Goal: Transaction & Acquisition: Book appointment/travel/reservation

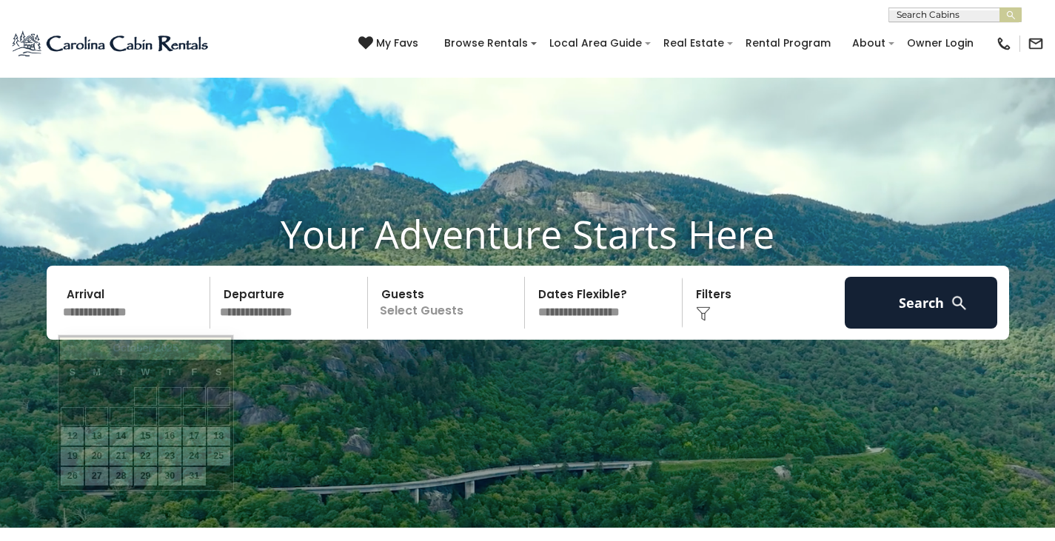
click at [106, 277] on input "text" at bounding box center [134, 303] width 153 height 52
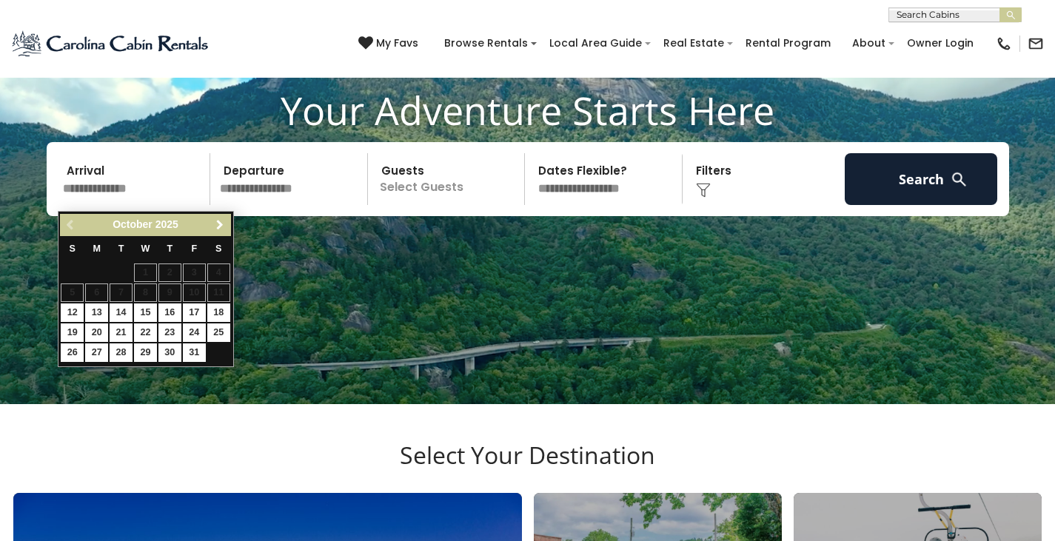
click at [215, 222] on span "Next" at bounding box center [220, 225] width 12 height 12
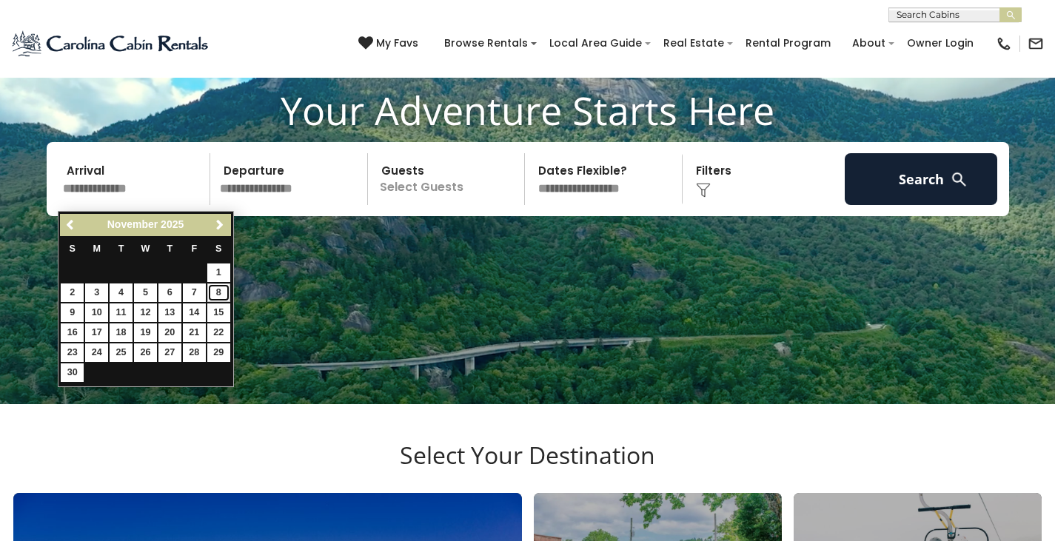
click at [220, 290] on link "8" at bounding box center [218, 293] width 23 height 19
type input "*******"
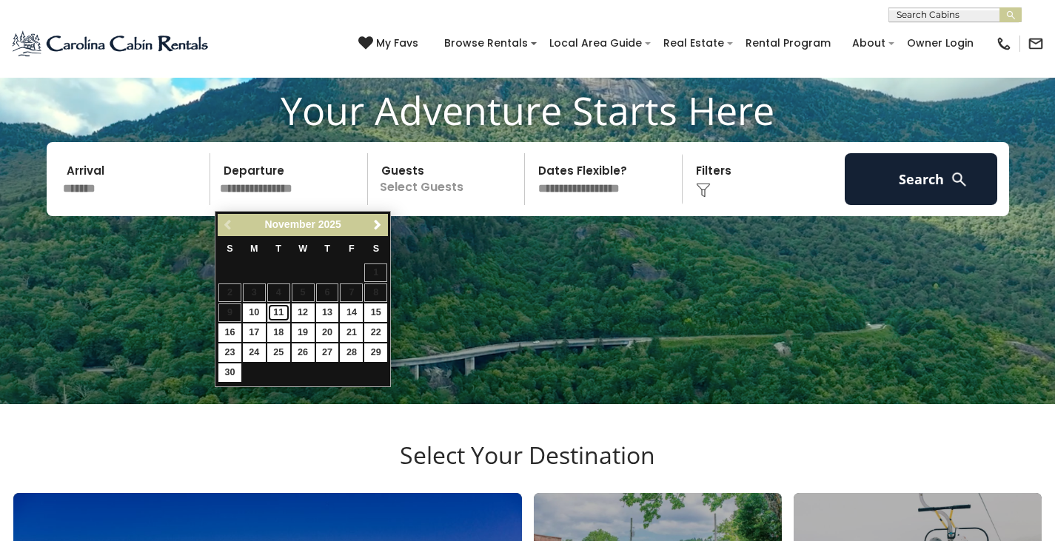
click at [280, 314] on link "11" at bounding box center [278, 312] width 23 height 19
type input "********"
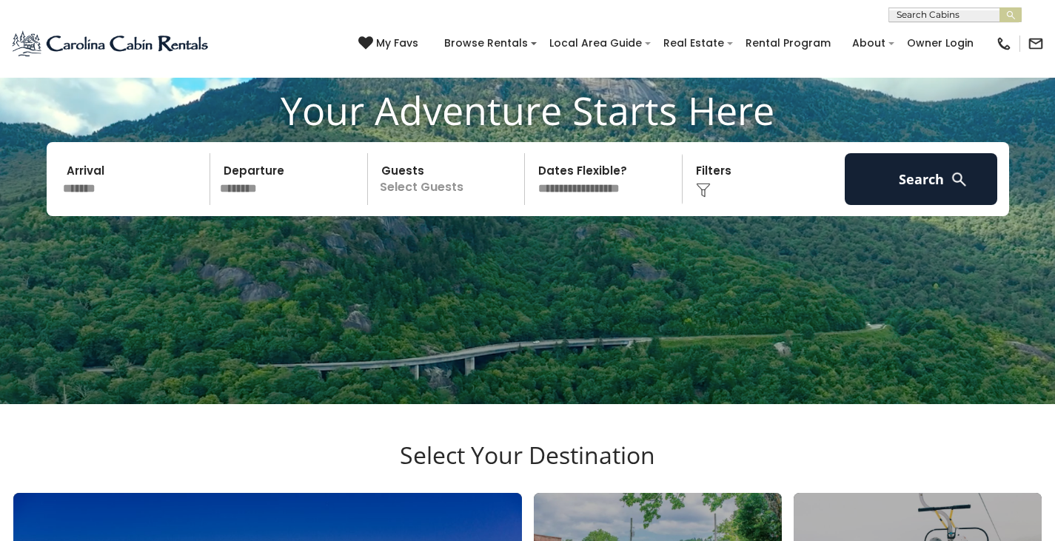
click at [435, 192] on p "Select Guests" at bounding box center [448, 179] width 152 height 52
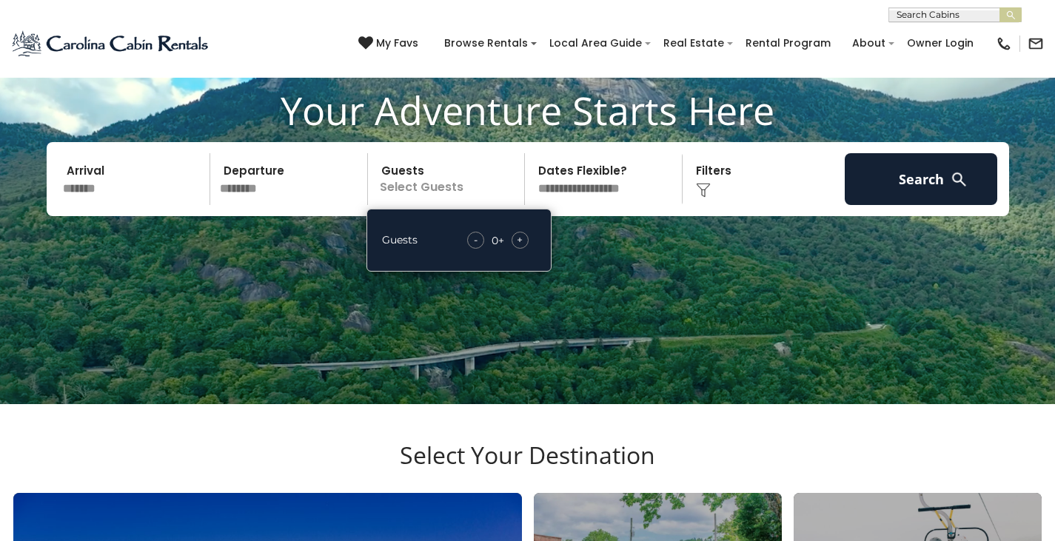
click at [525, 248] on div "+" at bounding box center [519, 240] width 17 height 17
click at [597, 175] on select "**********" at bounding box center [605, 179] width 152 height 52
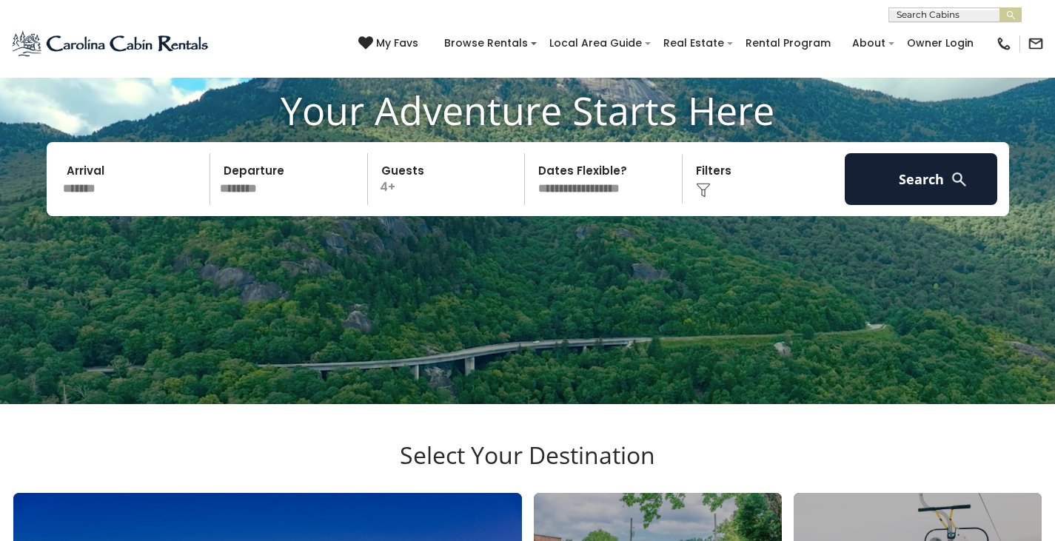
click at [529, 158] on select "**********" at bounding box center [605, 179] width 152 height 52
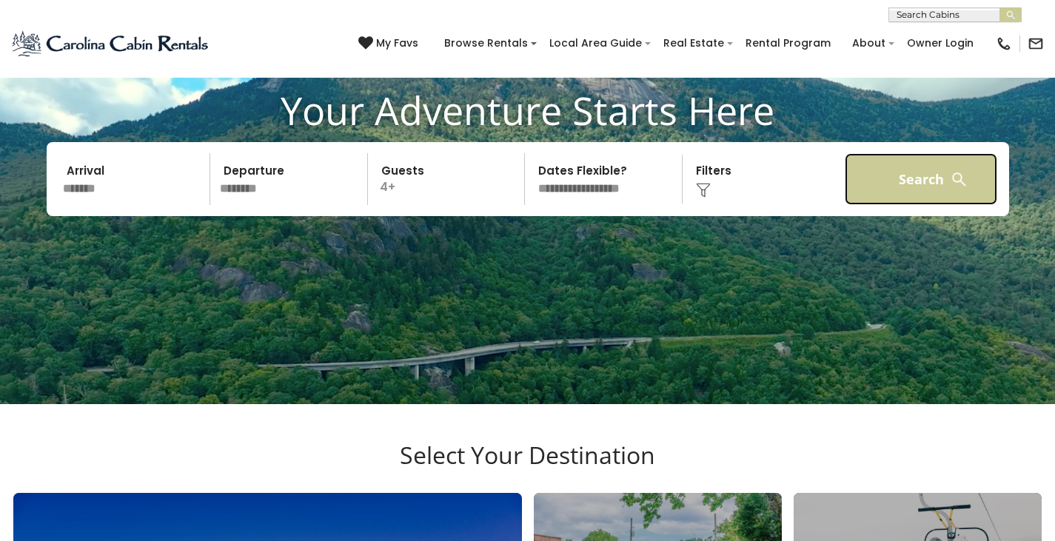
click at [933, 172] on button "Search" at bounding box center [921, 179] width 153 height 52
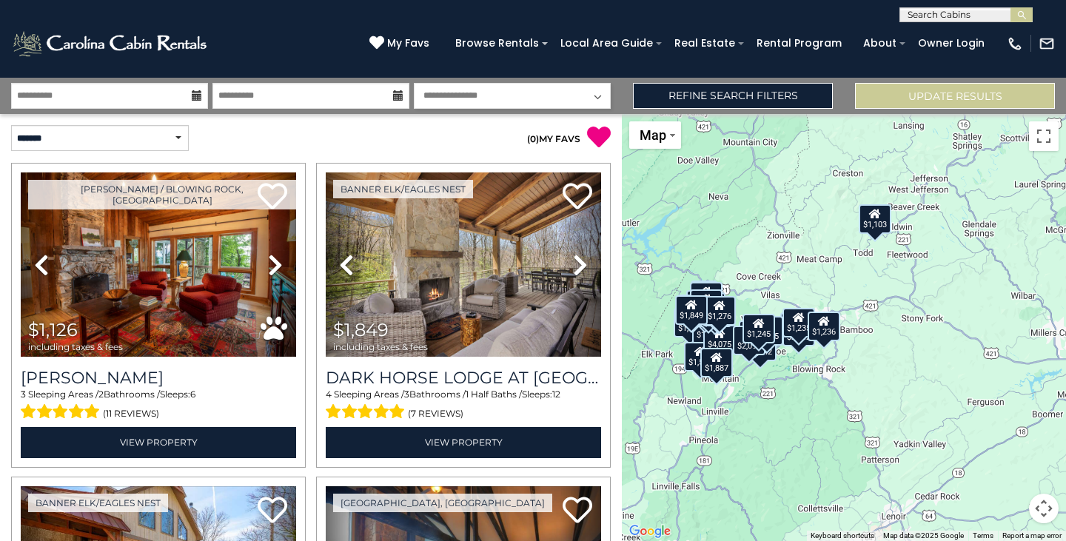
drag, startPoint x: 932, startPoint y: 412, endPoint x: 765, endPoint y: 426, distance: 167.8
click at [765, 426] on div "$1,126 $1,849 $2,054 $1,964 $1,642 $1,744 $1,344 $1,203 $1,103 $784 $1,177 $1,5…" at bounding box center [844, 327] width 444 height 427
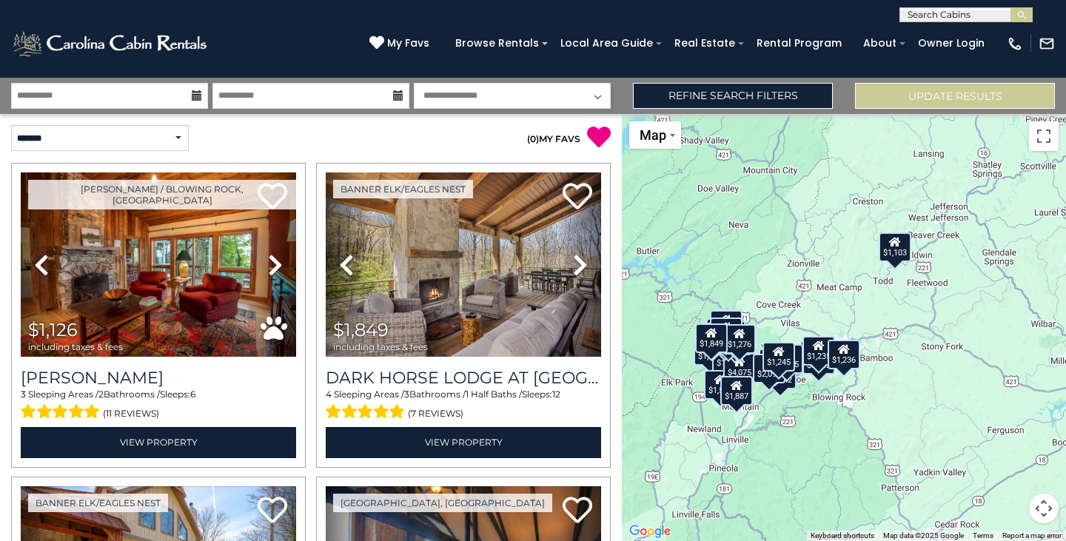
drag, startPoint x: 771, startPoint y: 385, endPoint x: 819, endPoint y: 425, distance: 62.6
click at [810, 425] on div "$1,126 $1,849 $2,054 $1,964 $1,642 $1,744 $1,344 $1,203 $1,103 $784 $1,177 $1,5…" at bounding box center [844, 327] width 444 height 427
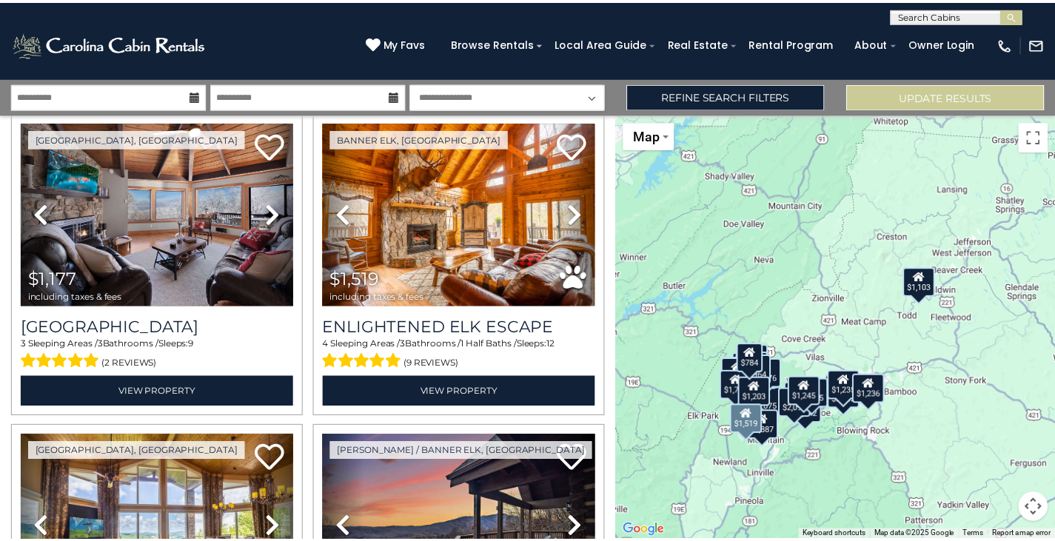
scroll to position [1480, 0]
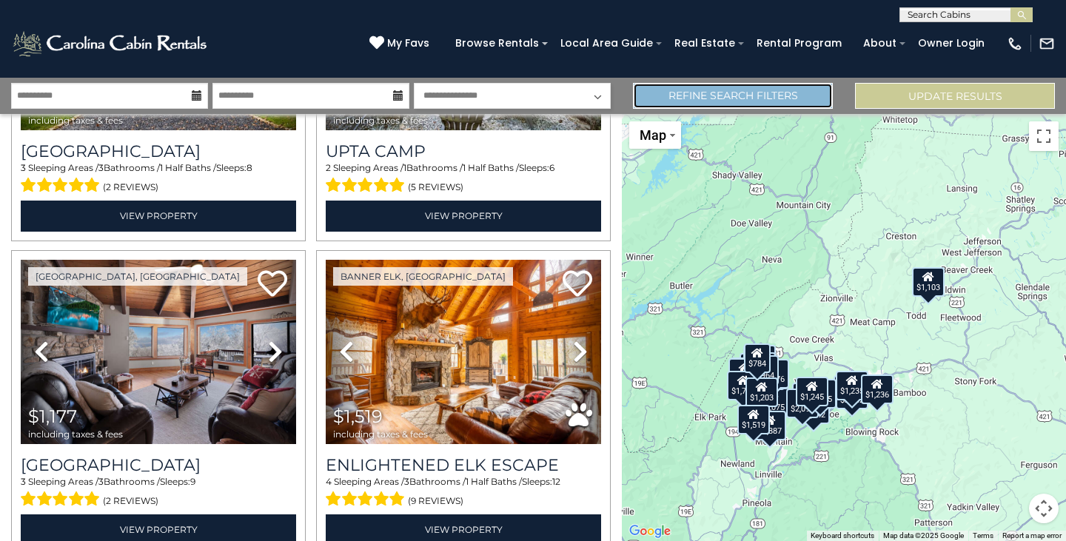
click at [657, 87] on link "Refine Search Filters" at bounding box center [733, 96] width 200 height 26
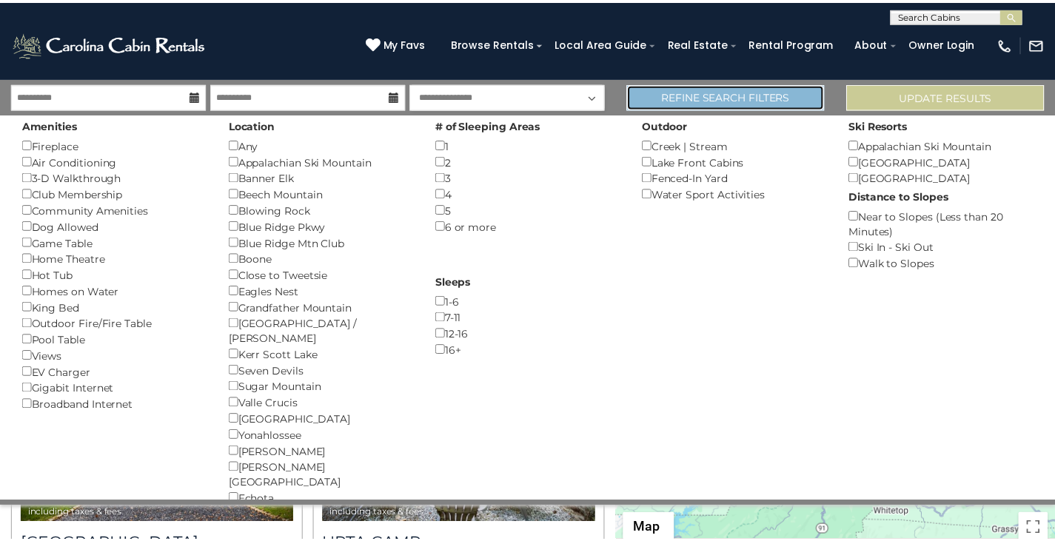
scroll to position [1472, 0]
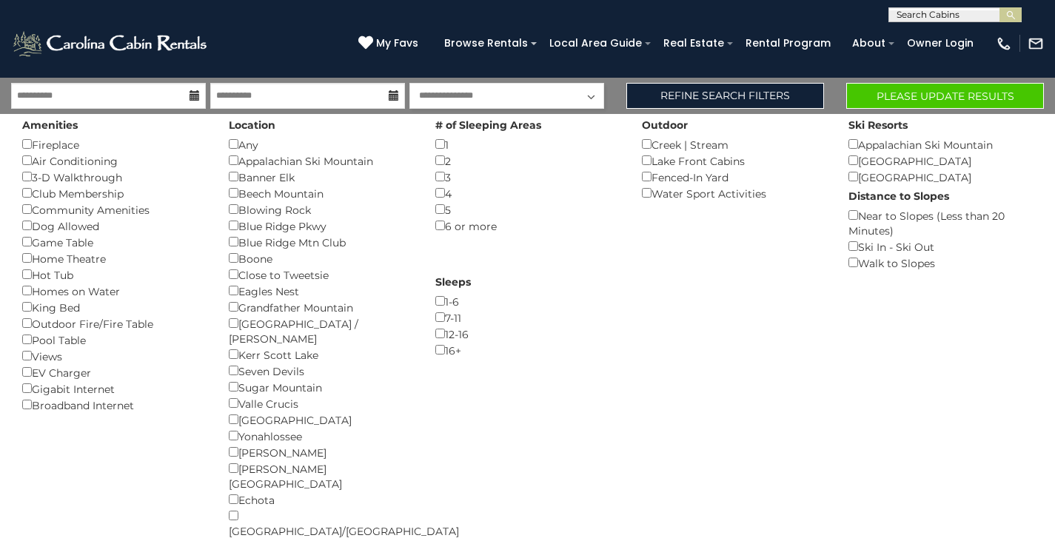
click at [236, 231] on div "Blue Ridge Pkwy ()" at bounding box center [321, 226] width 184 height 16
click at [882, 98] on button "Please Update Results" at bounding box center [945, 96] width 198 height 26
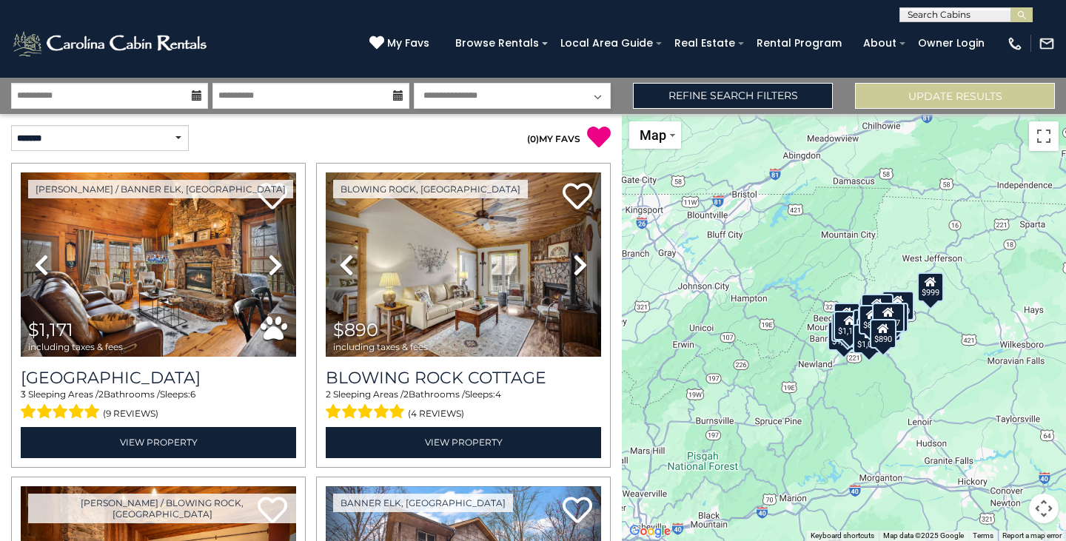
drag, startPoint x: 871, startPoint y: 408, endPoint x: 783, endPoint y: 417, distance: 88.5
click at [783, 417] on div "$1,171 $890 $1,126 $1,177 $1,135 $1,020 $1,336 $956 $1,183 $1,120 $979 $927 $1,…" at bounding box center [844, 327] width 444 height 427
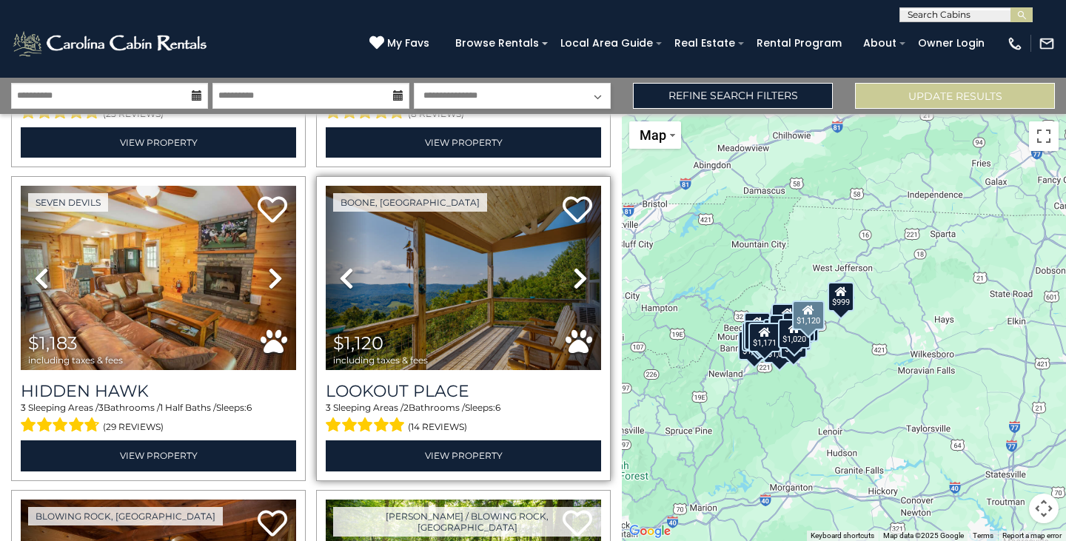
scroll to position [1233, 0]
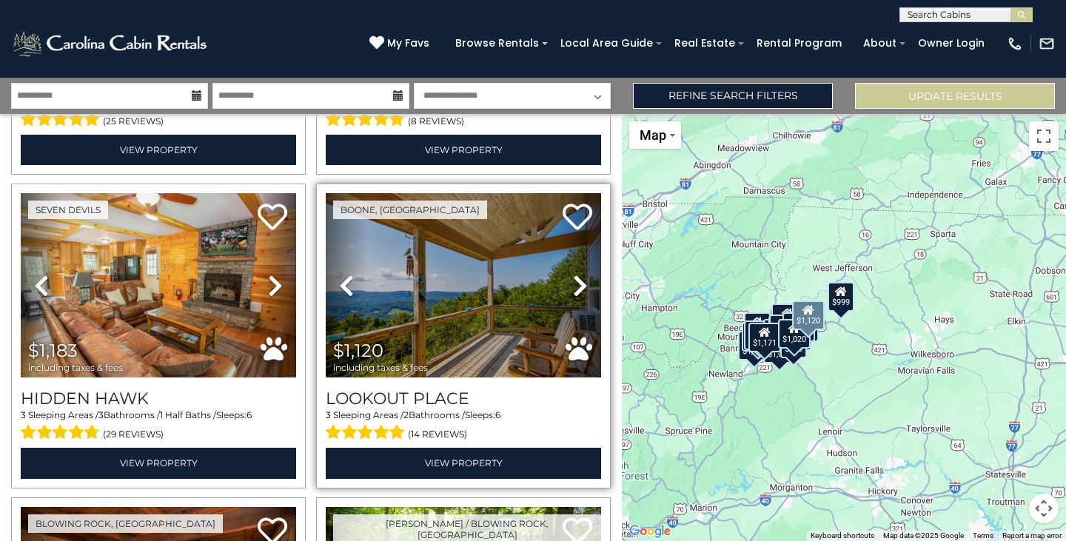
click at [577, 279] on icon at bounding box center [580, 286] width 15 height 24
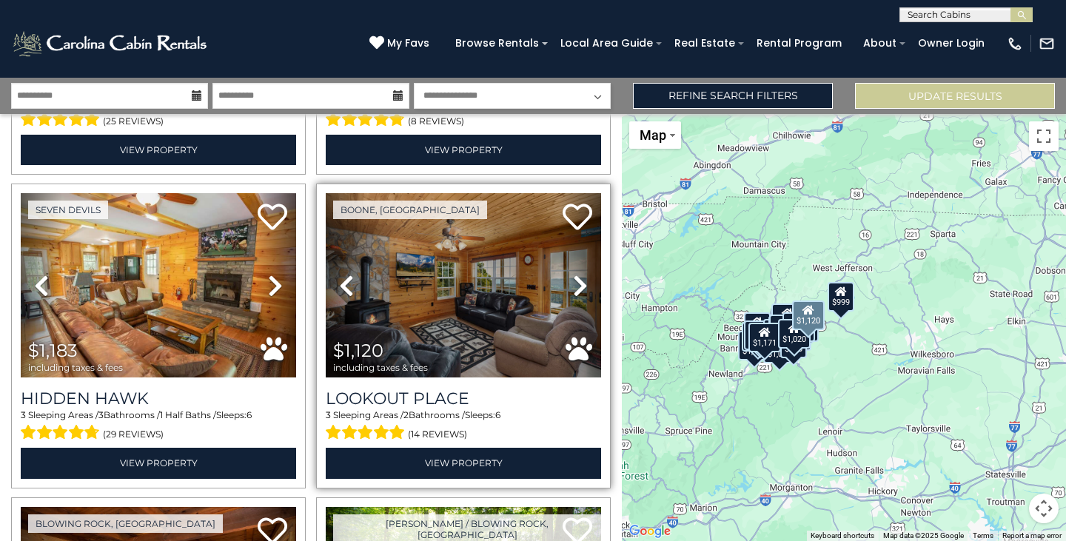
click at [577, 279] on icon at bounding box center [580, 286] width 15 height 24
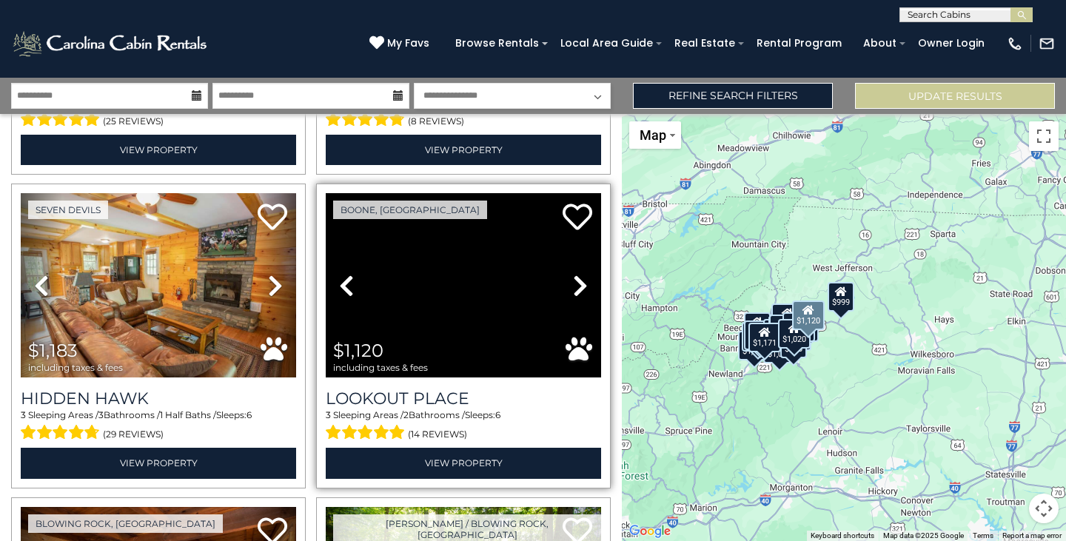
click at [577, 279] on icon at bounding box center [580, 286] width 15 height 24
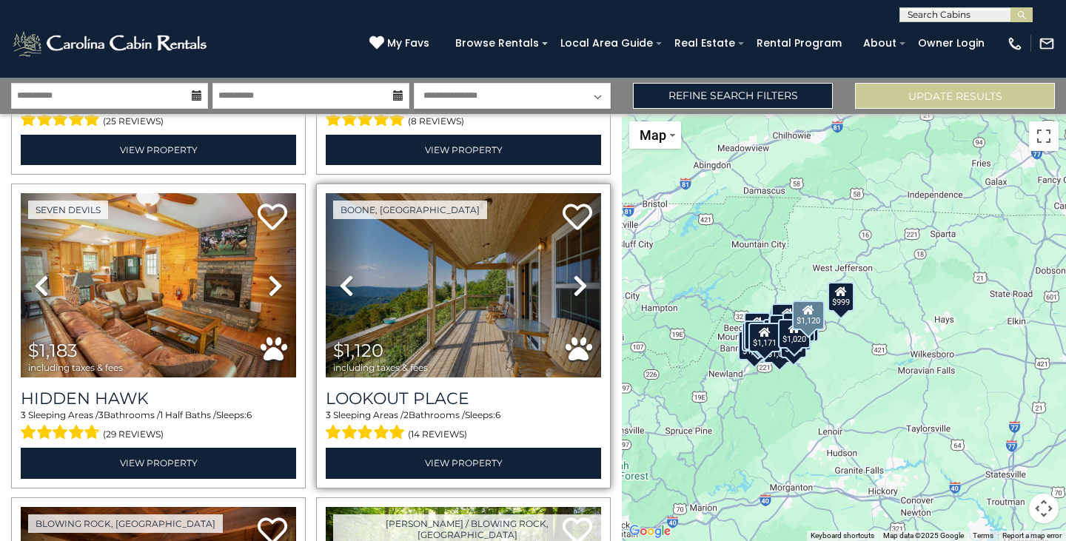
click at [577, 279] on icon at bounding box center [580, 286] width 15 height 24
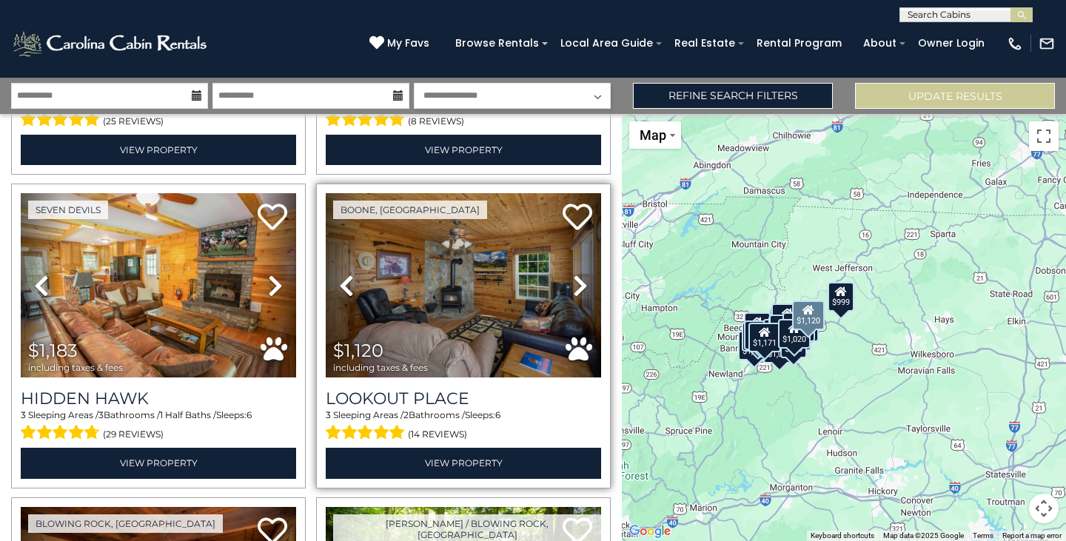
click at [573, 274] on icon at bounding box center [580, 286] width 15 height 24
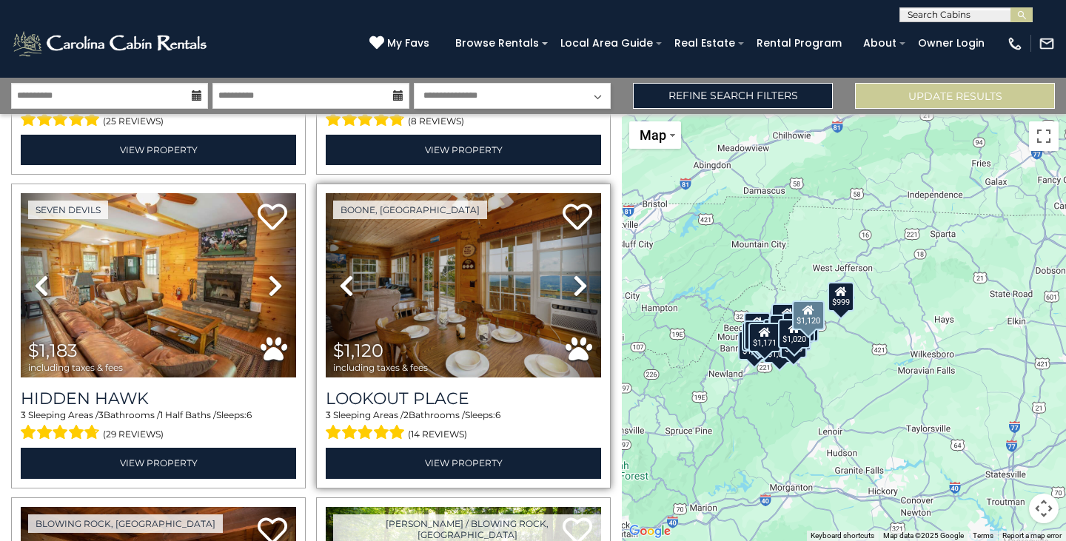
click at [573, 274] on icon at bounding box center [580, 286] width 15 height 24
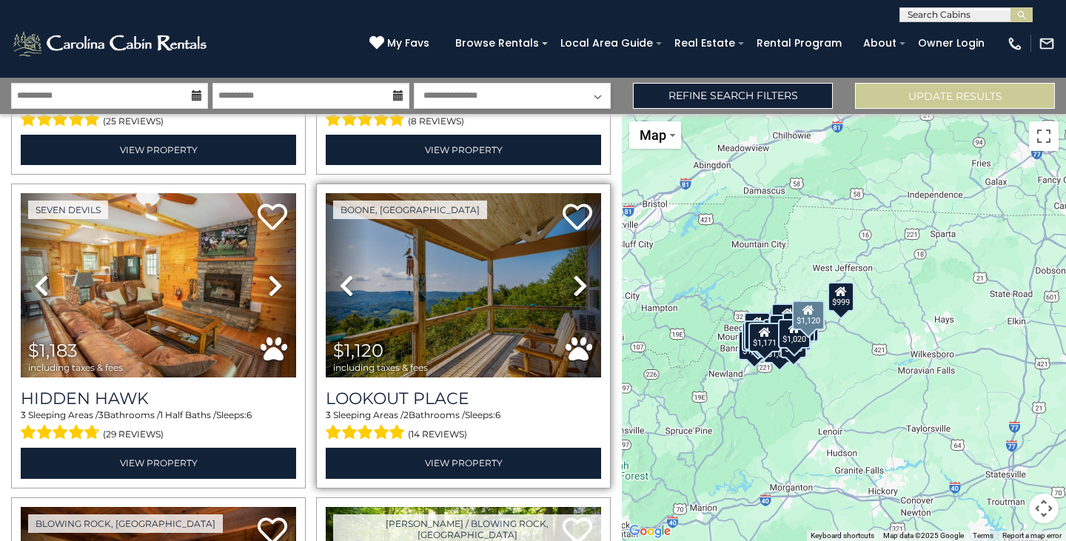
click at [573, 274] on icon at bounding box center [580, 286] width 15 height 24
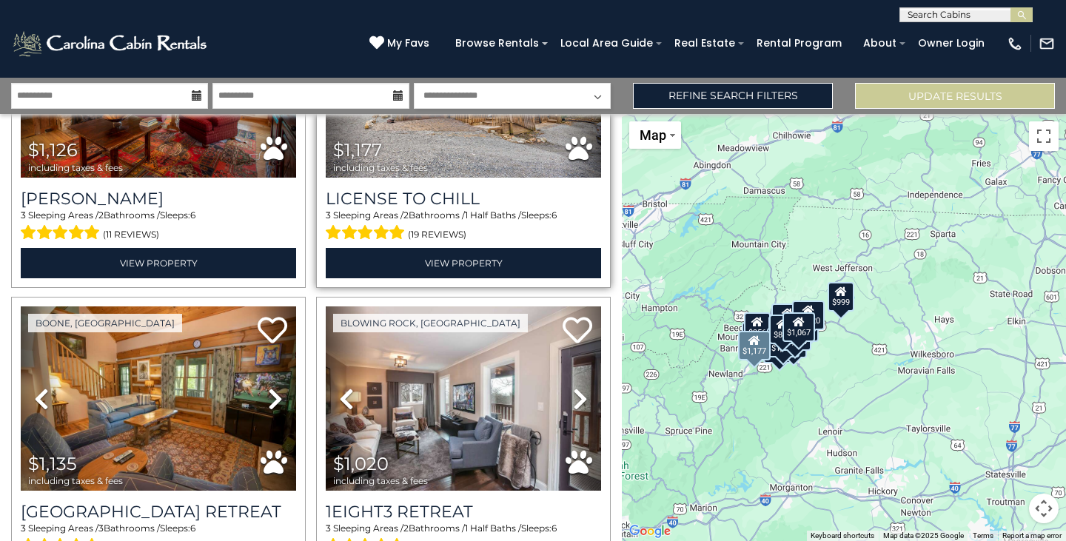
scroll to position [246, 0]
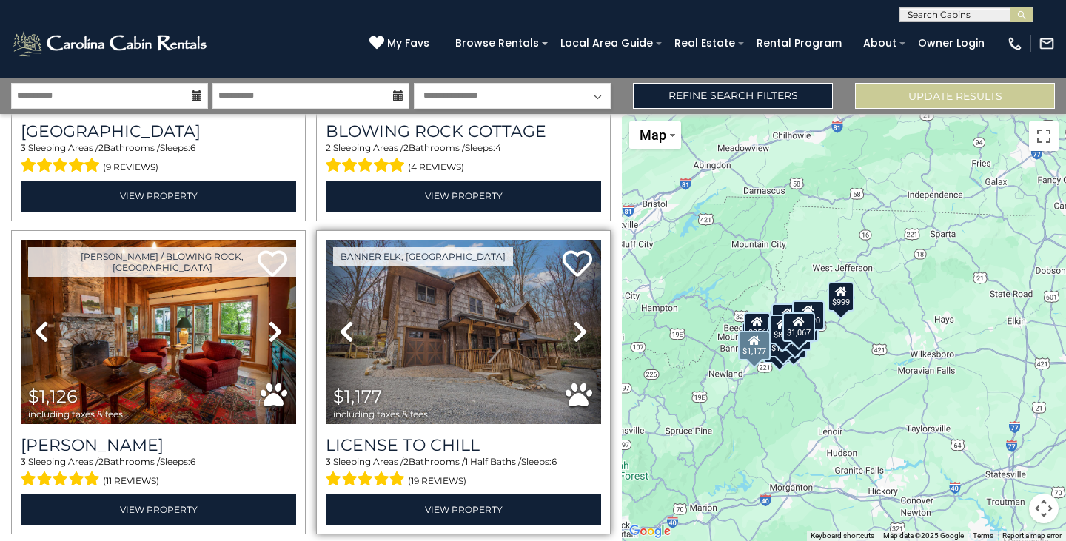
click at [574, 334] on icon at bounding box center [580, 332] width 15 height 24
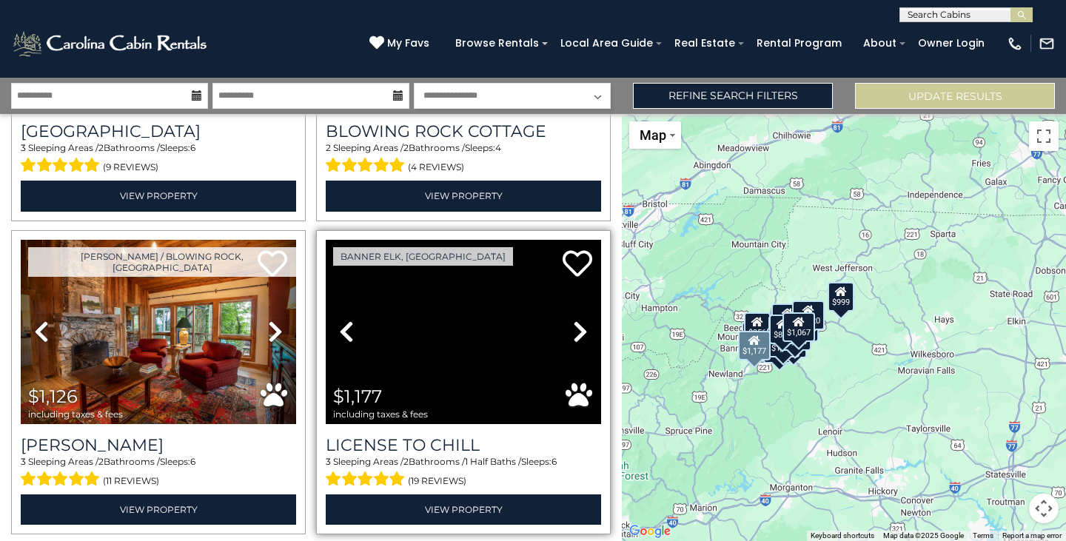
click at [574, 334] on icon at bounding box center [580, 332] width 15 height 24
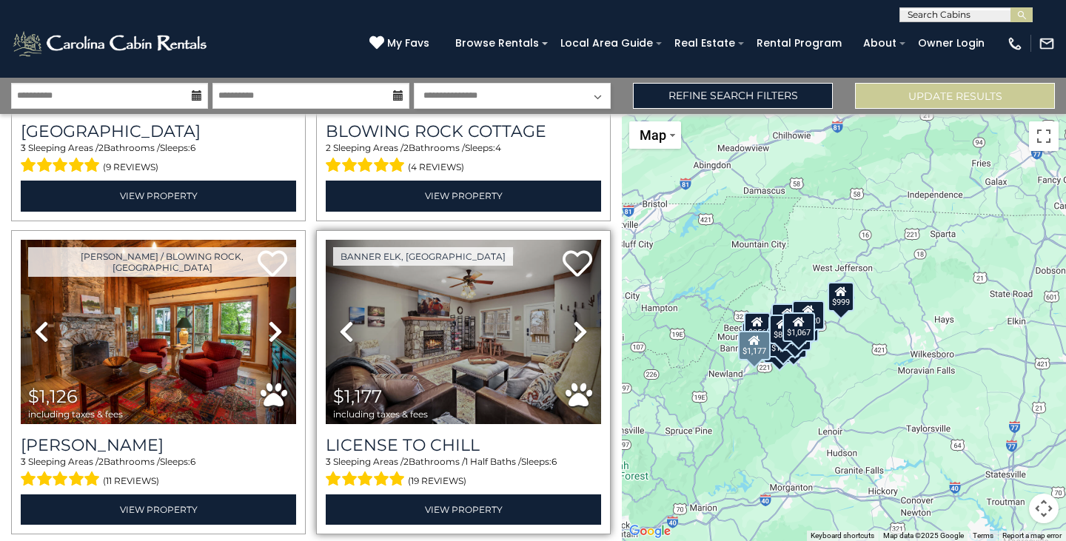
click at [574, 334] on icon at bounding box center [580, 332] width 15 height 24
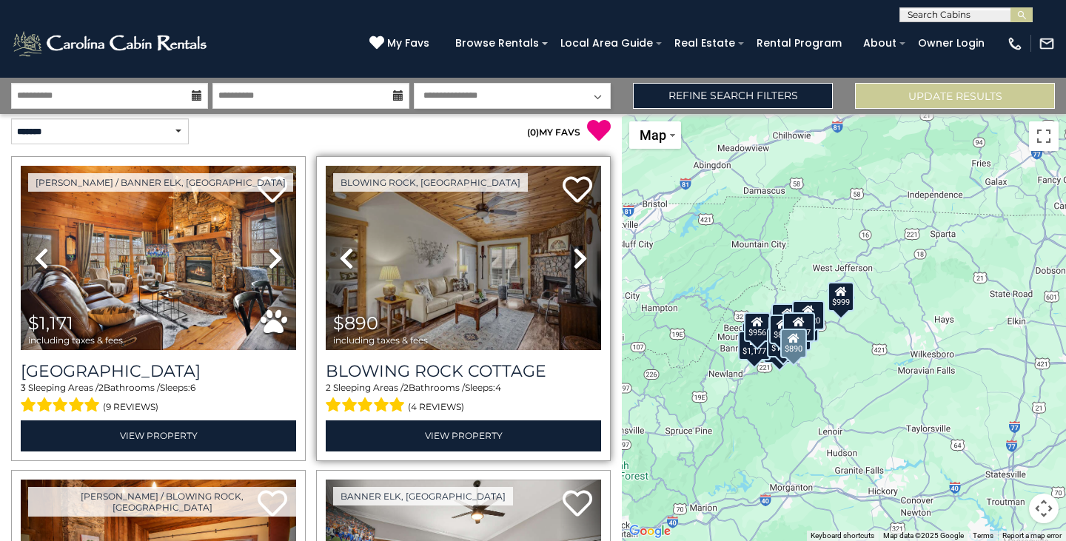
scroll to position [0, 0]
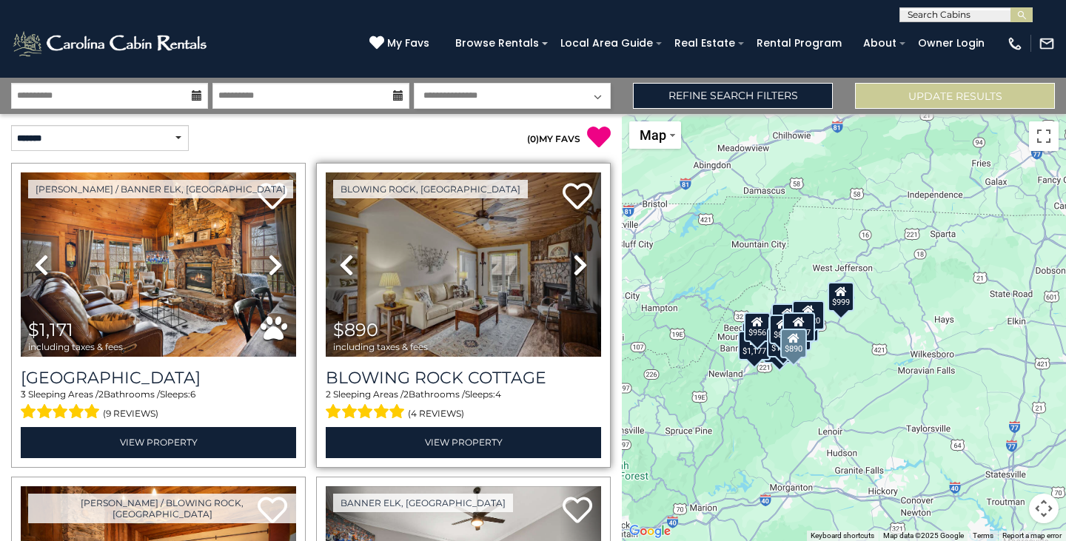
click at [344, 258] on icon at bounding box center [346, 265] width 15 height 24
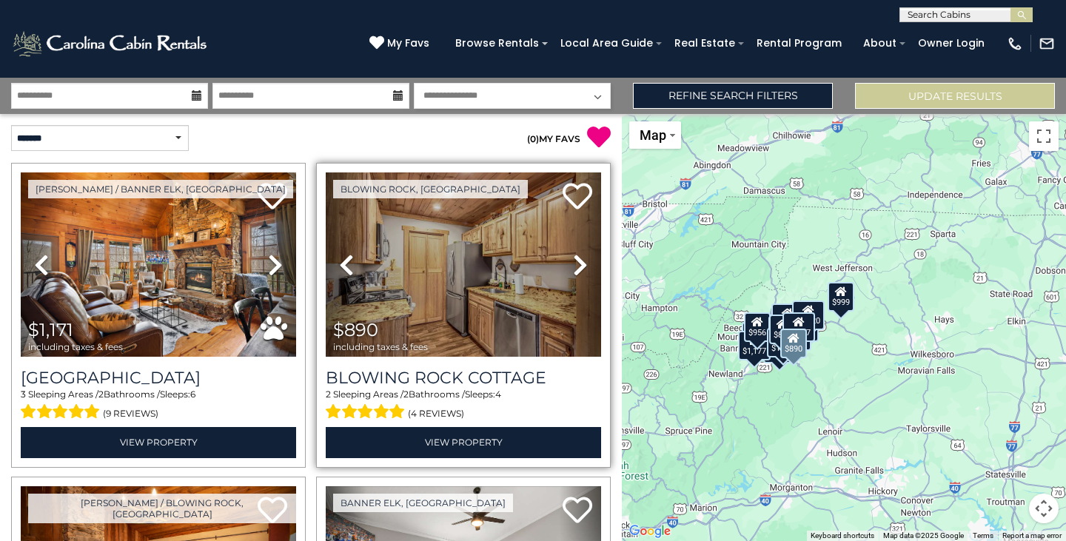
click at [344, 258] on icon at bounding box center [346, 265] width 15 height 24
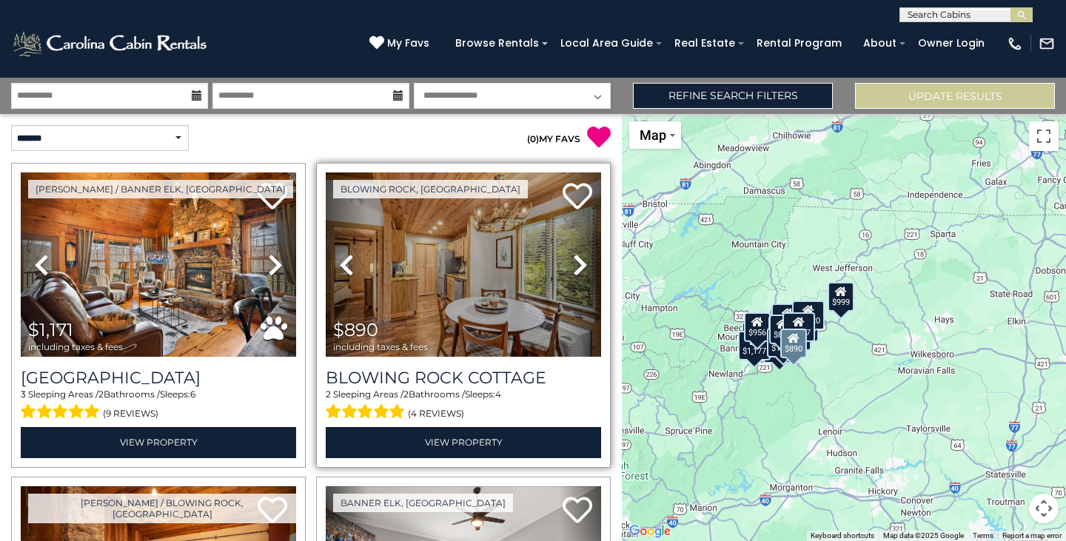
click at [344, 258] on icon at bounding box center [346, 265] width 15 height 24
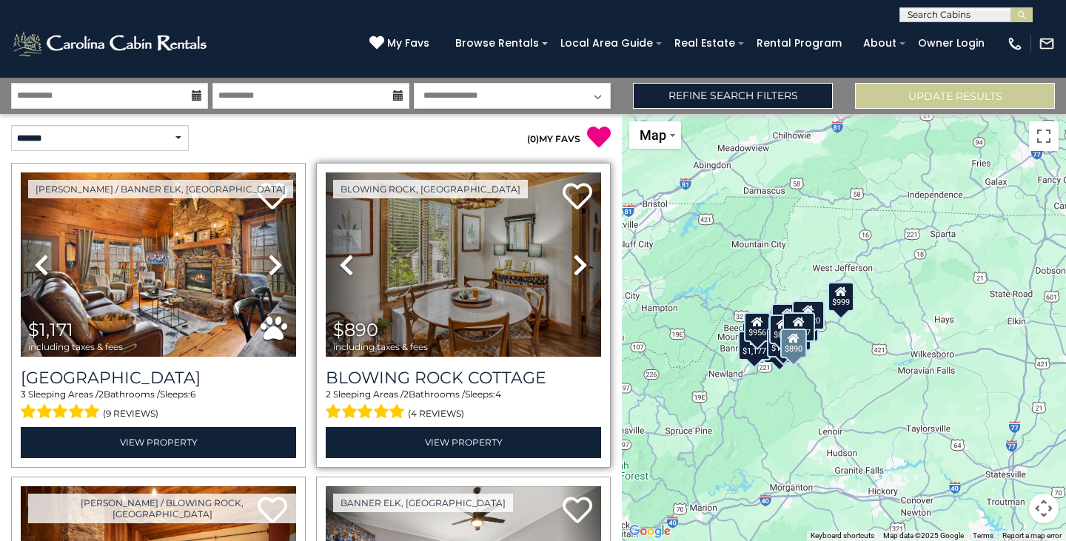
click at [344, 258] on icon at bounding box center [346, 265] width 15 height 24
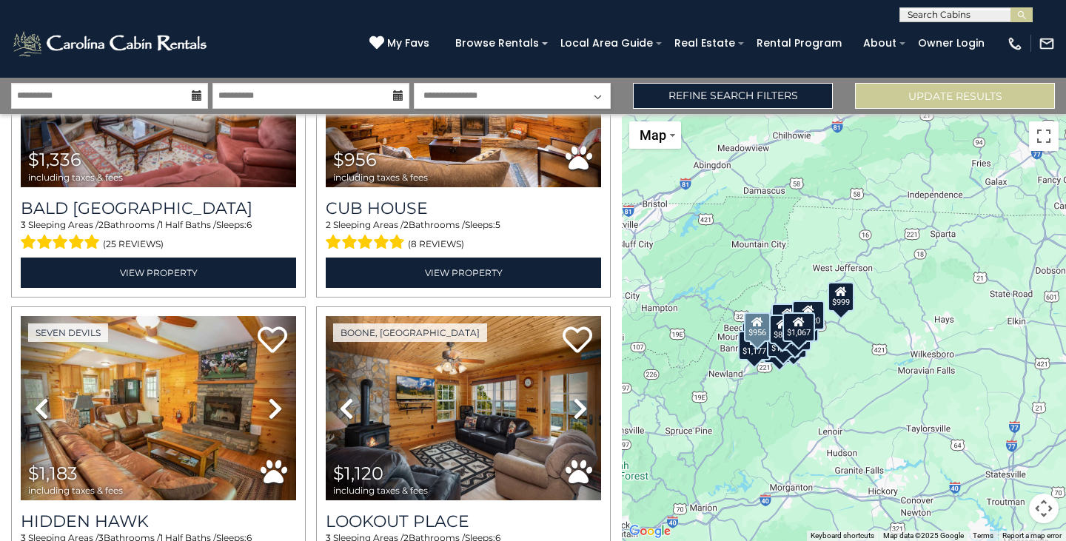
scroll to position [987, 0]
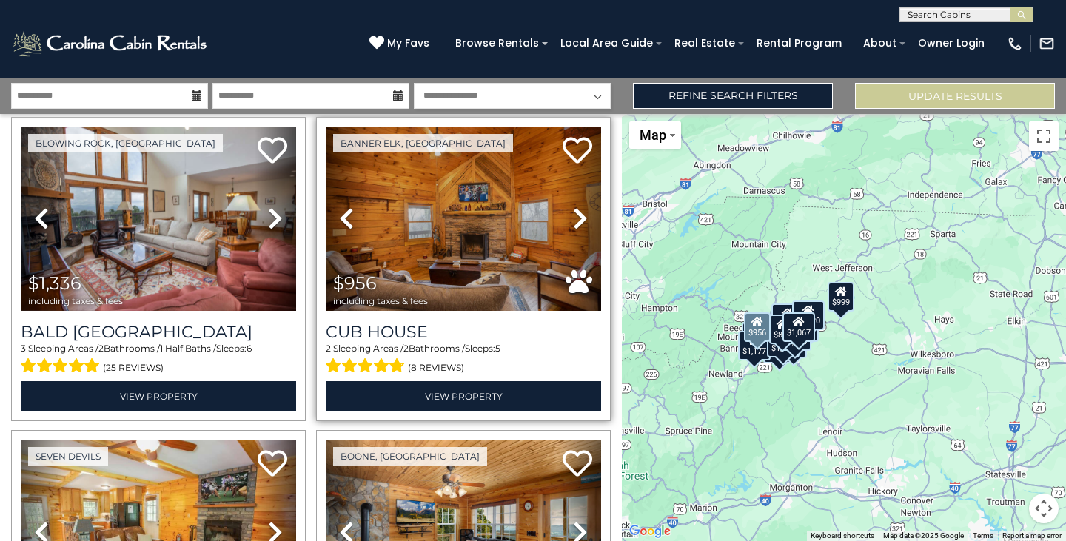
click at [334, 209] on link "Previous" at bounding box center [346, 219] width 41 height 184
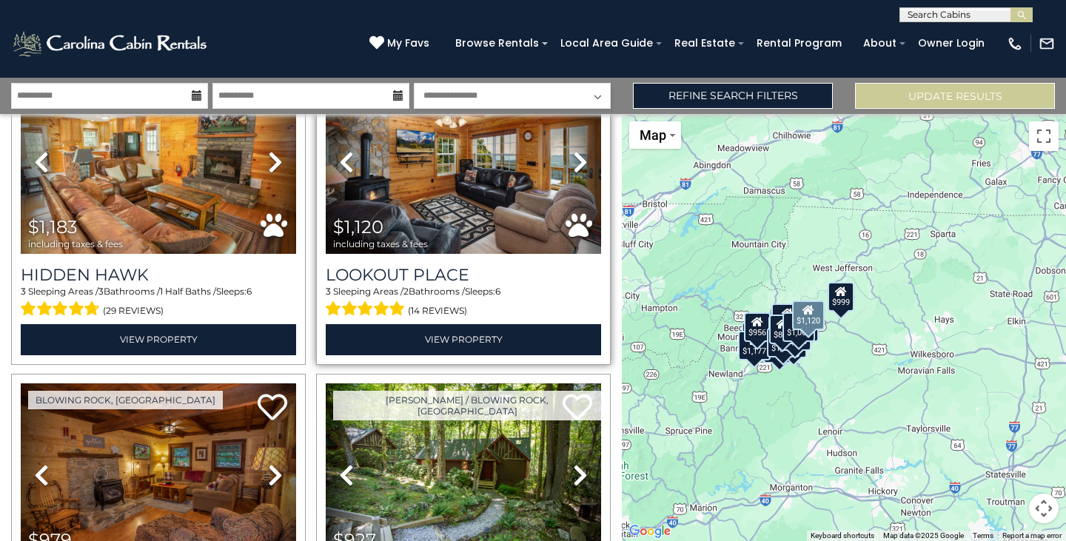
scroll to position [1233, 0]
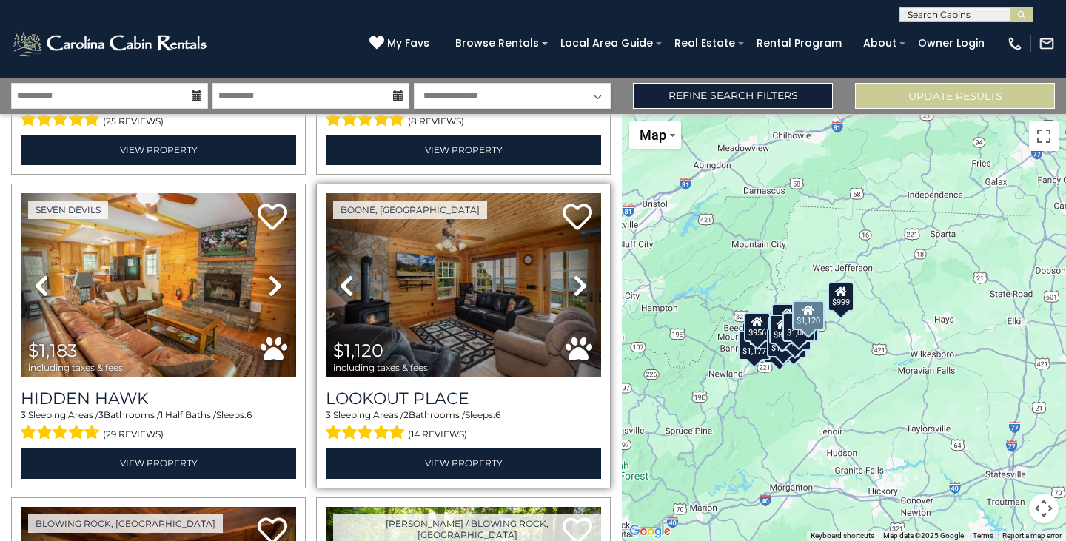
click at [346, 274] on icon at bounding box center [346, 286] width 15 height 24
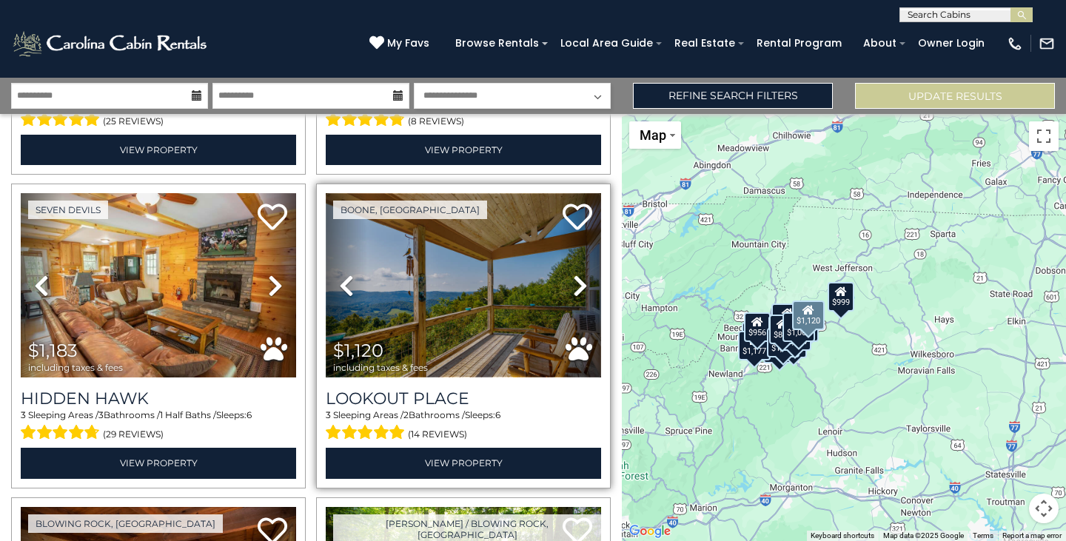
click at [458, 302] on img at bounding box center [463, 285] width 275 height 184
click at [489, 280] on img at bounding box center [463, 285] width 275 height 184
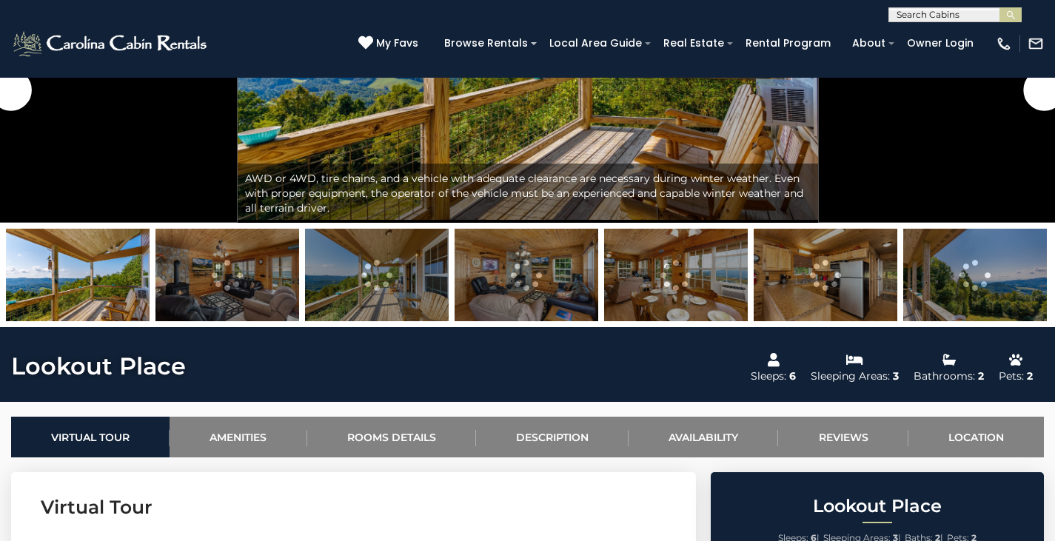
click at [1001, 289] on img at bounding box center [975, 275] width 144 height 93
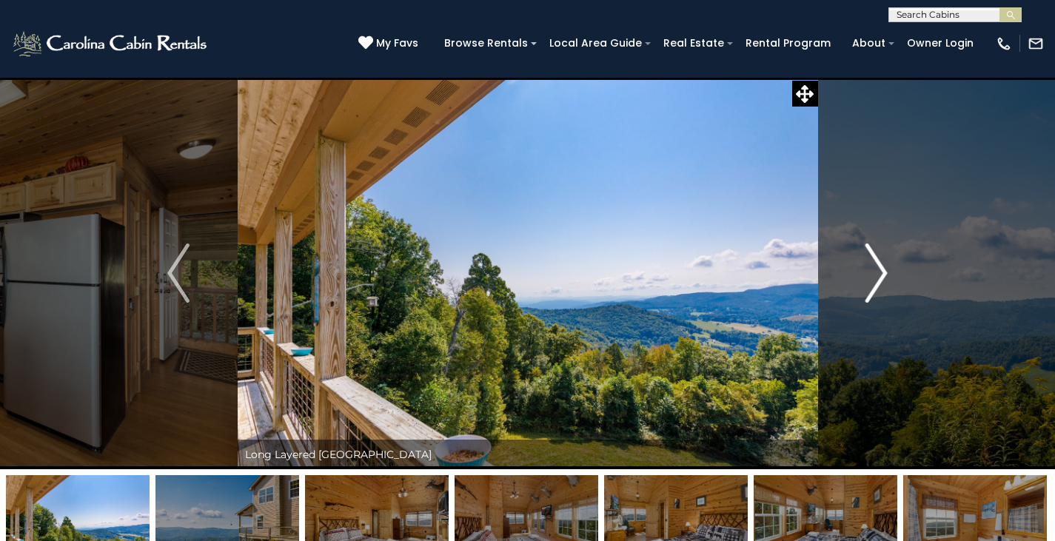
click at [863, 298] on button "Next" at bounding box center [876, 273] width 118 height 392
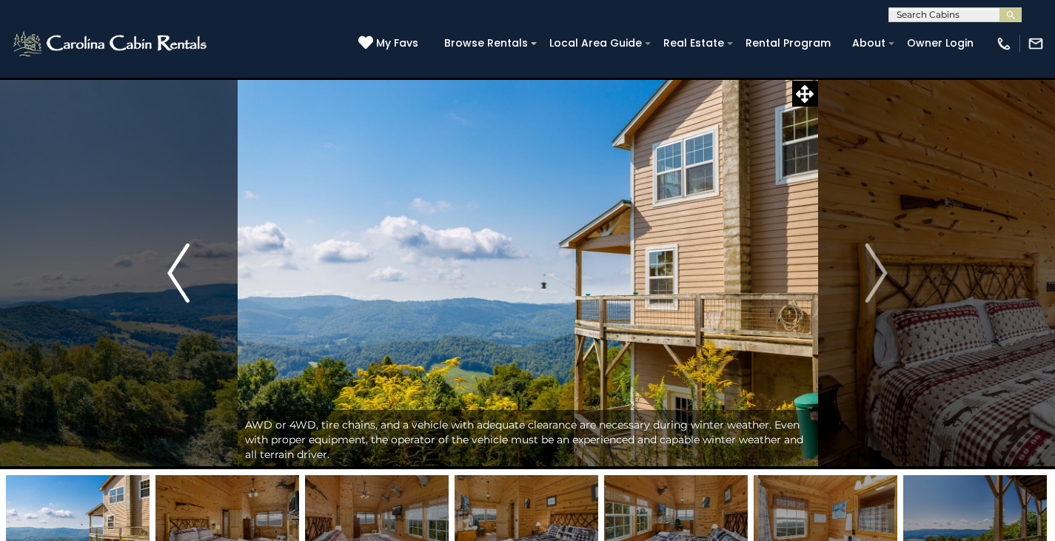
click at [172, 267] on img "Previous" at bounding box center [178, 273] width 22 height 59
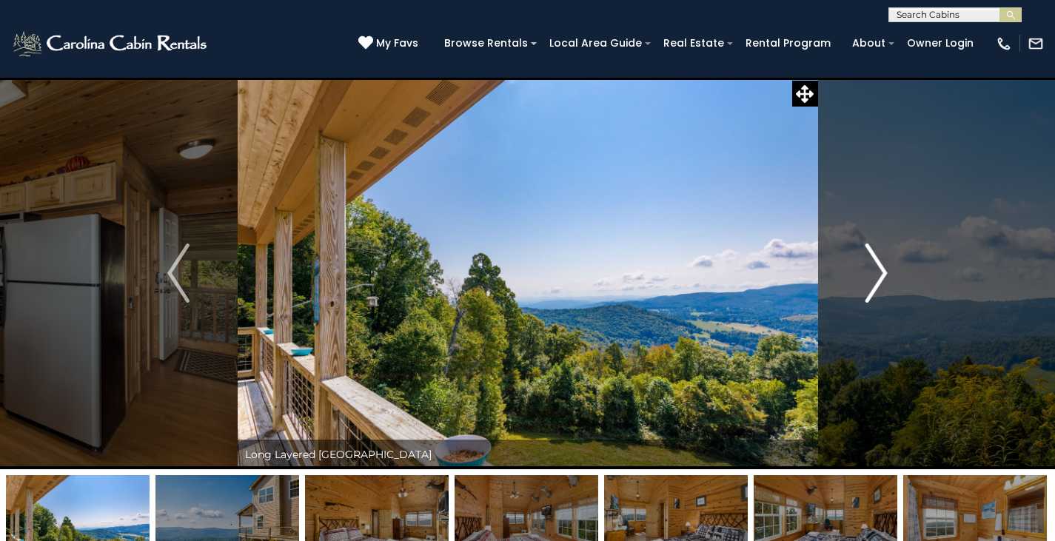
click at [862, 295] on button "Next" at bounding box center [876, 273] width 118 height 392
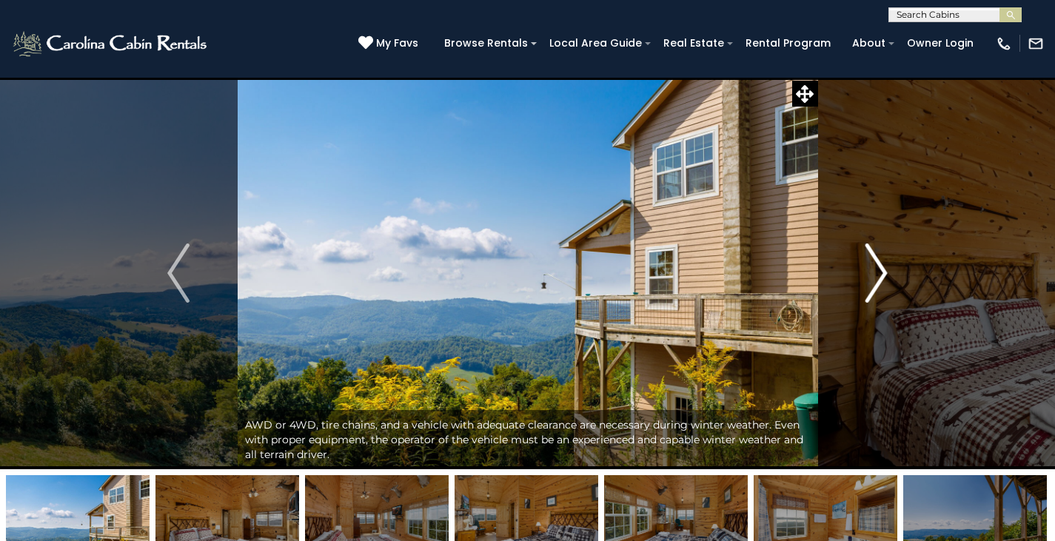
click at [862, 295] on button "Next" at bounding box center [876, 273] width 118 height 392
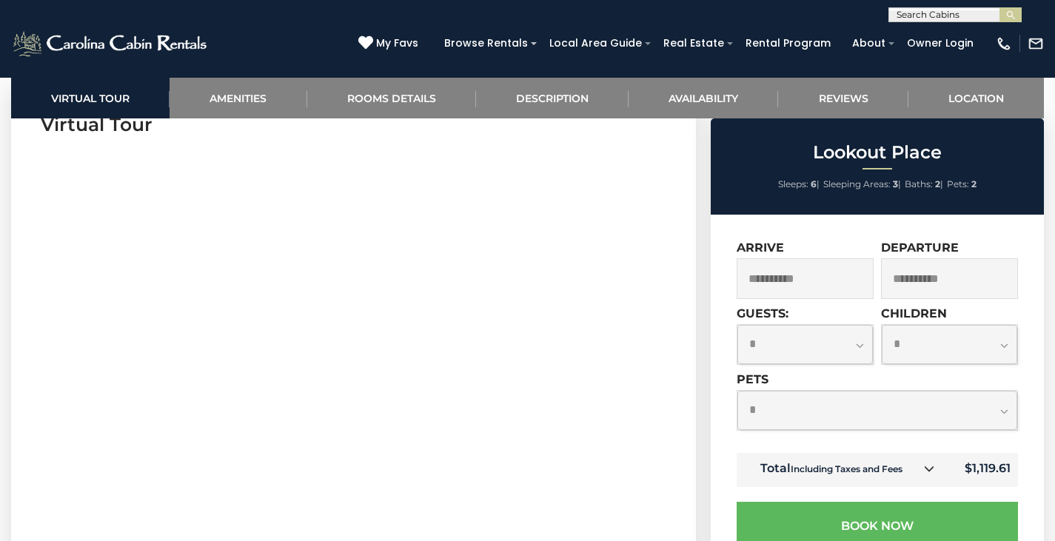
scroll to position [493, 0]
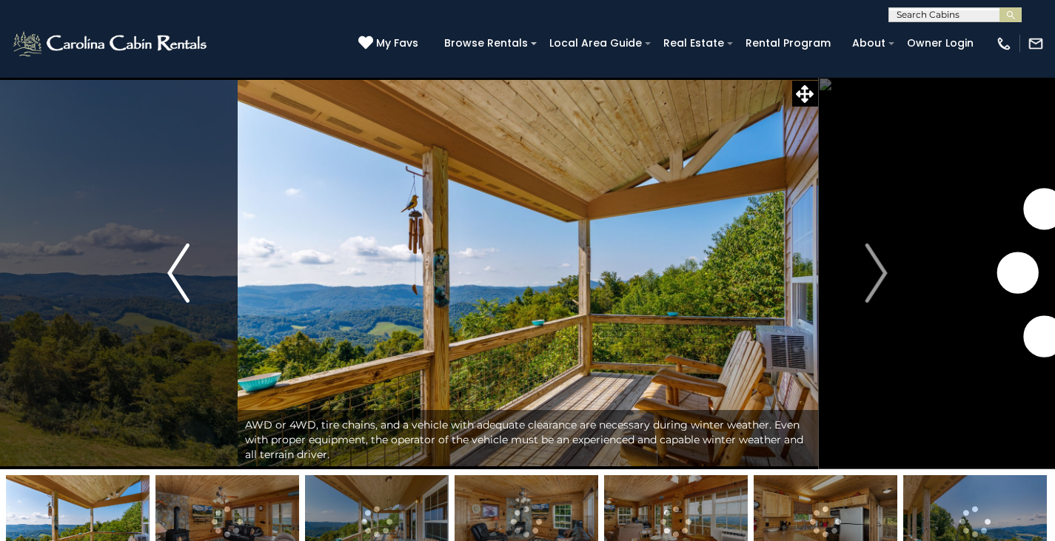
click at [173, 273] on img "Previous" at bounding box center [178, 273] width 22 height 59
